Goal: Information Seeking & Learning: Learn about a topic

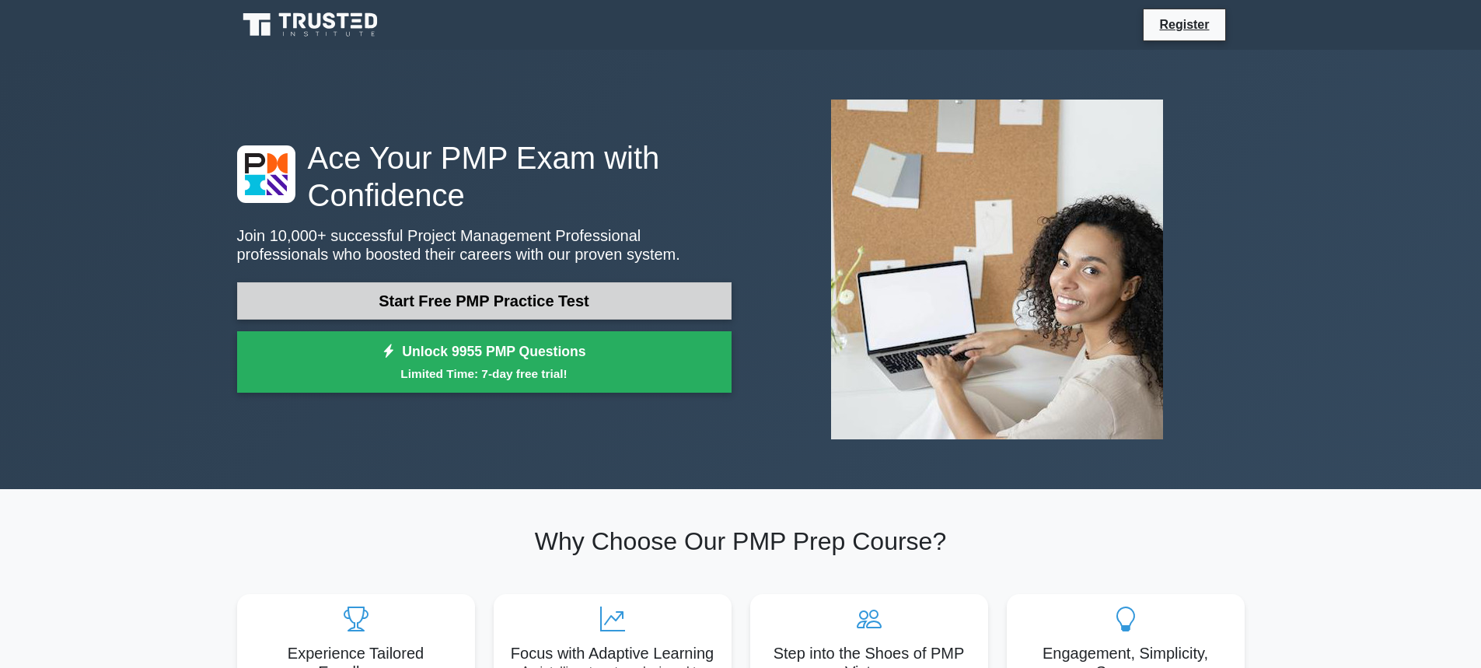
click at [519, 300] on link "Start Free PMP Practice Test" at bounding box center [484, 300] width 495 height 37
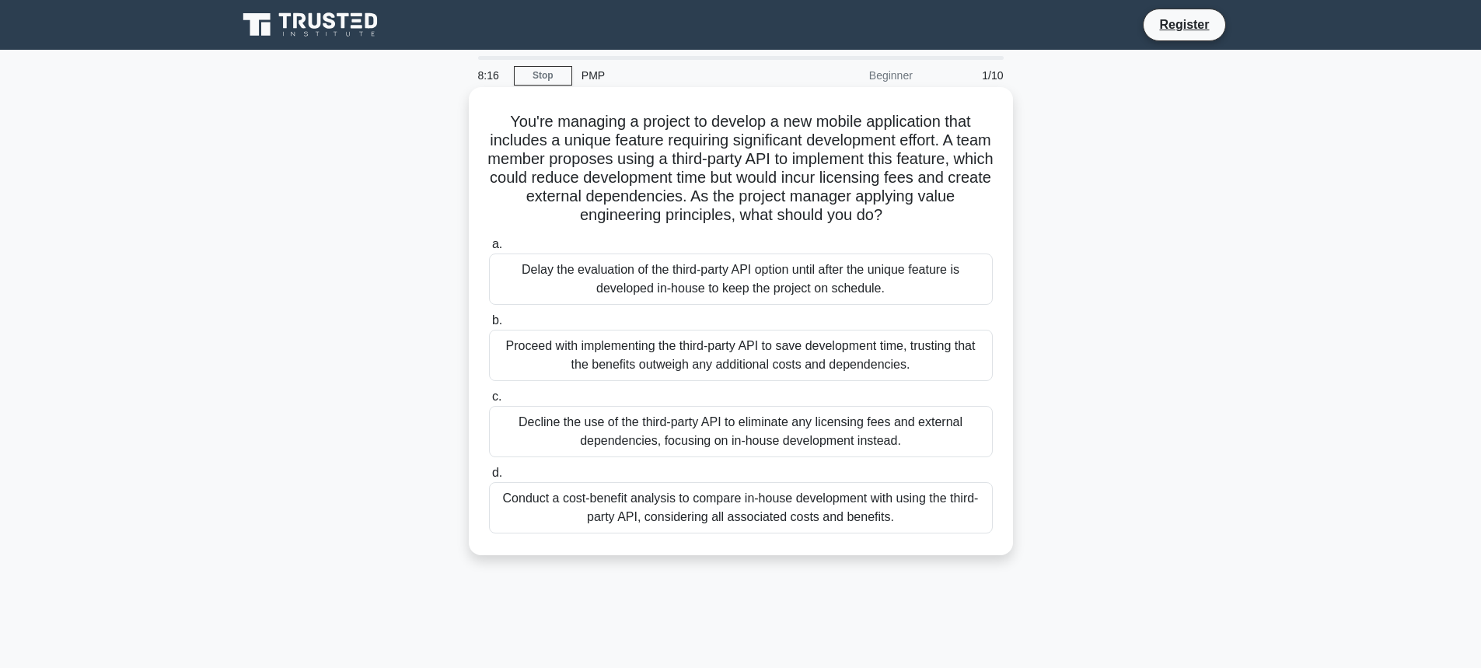
click at [734, 525] on div "Conduct a cost-benefit analysis to compare in-house development with using the …" at bounding box center [741, 507] width 504 height 51
click at [489, 478] on input "d. Conduct a cost-benefit analysis to compare in-house development with using t…" at bounding box center [489, 473] width 0 height 10
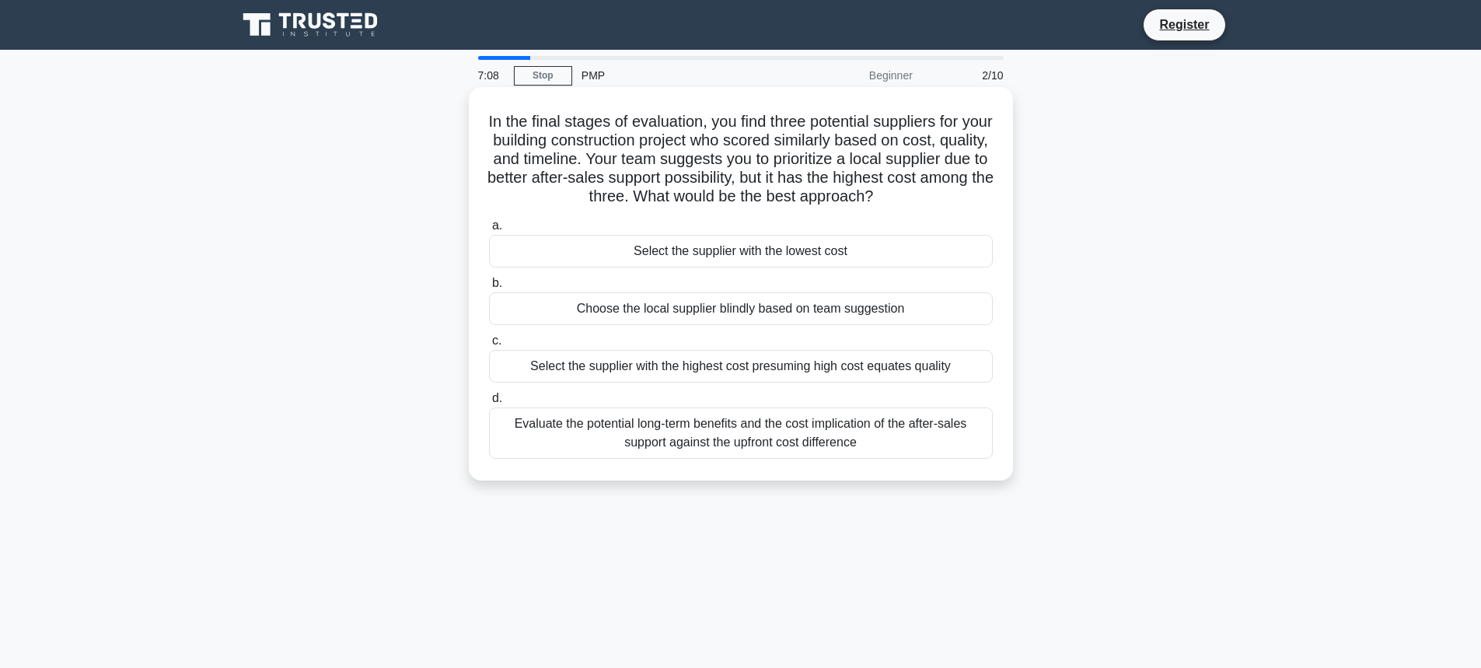
click at [820, 427] on div "Evaluate the potential long-term benefits and the cost implication of the after…" at bounding box center [741, 432] width 504 height 51
click at [489, 404] on input "d. Evaluate the potential long-term benefits and the cost implication of the af…" at bounding box center [489, 398] width 0 height 10
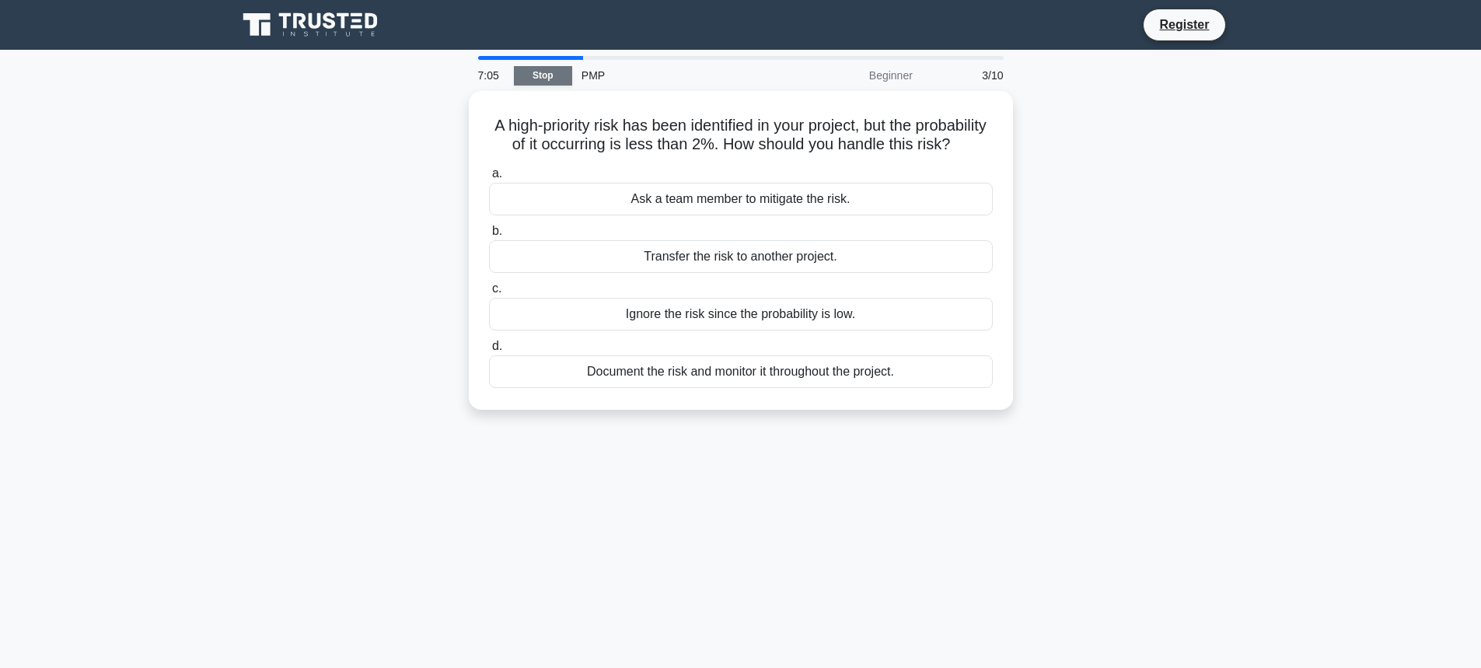
click at [542, 70] on link "Stop" at bounding box center [543, 75] width 58 height 19
